Goal: Information Seeking & Learning: Check status

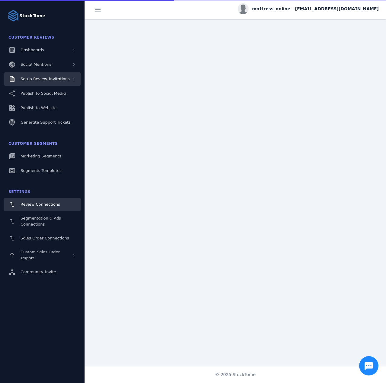
click at [59, 81] on div "Setup Review Invitations" at bounding box center [45, 79] width 49 height 6
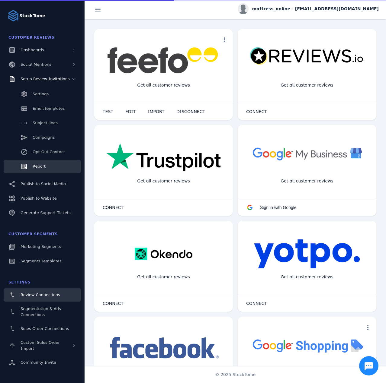
click at [38, 162] on link "Report" at bounding box center [42, 166] width 77 height 13
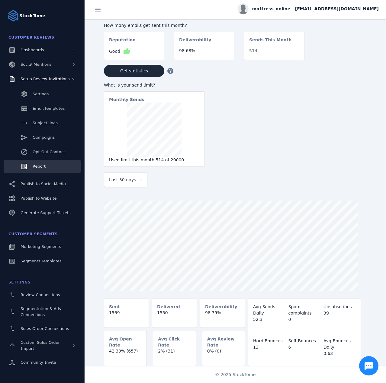
click at [127, 181] on span "Last 30 days" at bounding box center [122, 179] width 27 height 7
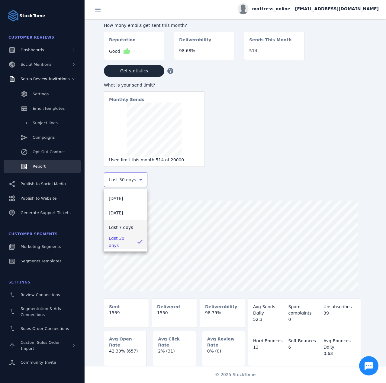
click at [115, 226] on span "Last 7 days" at bounding box center [121, 227] width 24 height 7
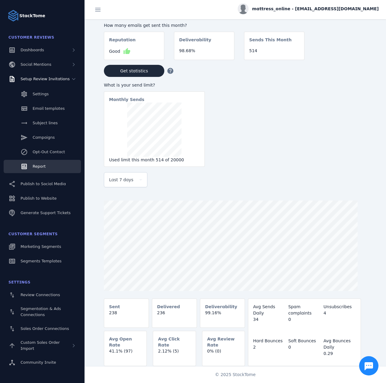
click at [330, 8] on span "mattress_online - [EMAIL_ADDRESS][DOMAIN_NAME]" at bounding box center [315, 9] width 126 height 6
click at [350, 62] on button "Sign out" at bounding box center [356, 58] width 43 height 14
